Goal: Register for event/course

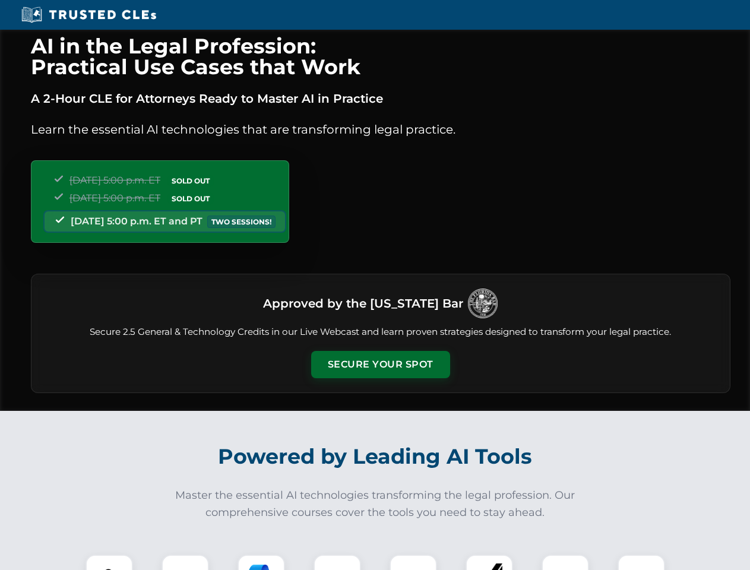
click at [380, 365] on button "Secure Your Spot" at bounding box center [380, 364] width 139 height 27
click at [109, 562] on img at bounding box center [109, 578] width 34 height 34
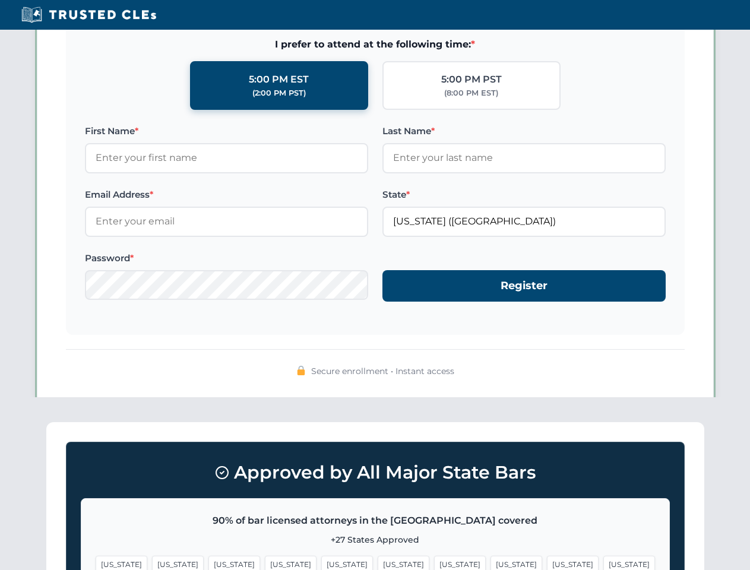
click at [434, 562] on span "[US_STATE]" at bounding box center [460, 564] width 52 height 17
click at [547, 562] on span "[US_STATE]" at bounding box center [573, 564] width 52 height 17
